Goal: Find specific page/section: Find specific page/section

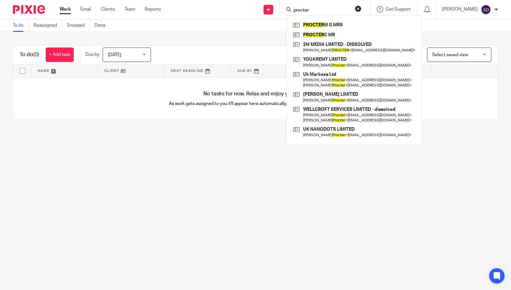
click at [358, 8] on form "procter" at bounding box center [327, 9] width 69 height 8
click at [361, 8] on button "reset" at bounding box center [358, 8] width 6 height 6
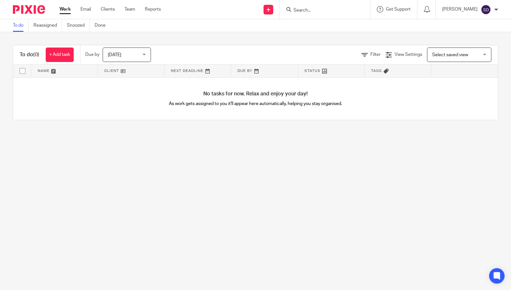
drag, startPoint x: 339, startPoint y: 6, endPoint x: 312, endPoint y: 12, distance: 27.9
click at [337, 7] on form at bounding box center [327, 9] width 69 height 8
click at [311, 13] on input "Search" at bounding box center [322, 11] width 58 height 6
type input "breakdo"
click at [314, 27] on link at bounding box center [338, 25] width 95 height 10
